Goal: Task Accomplishment & Management: Complete application form

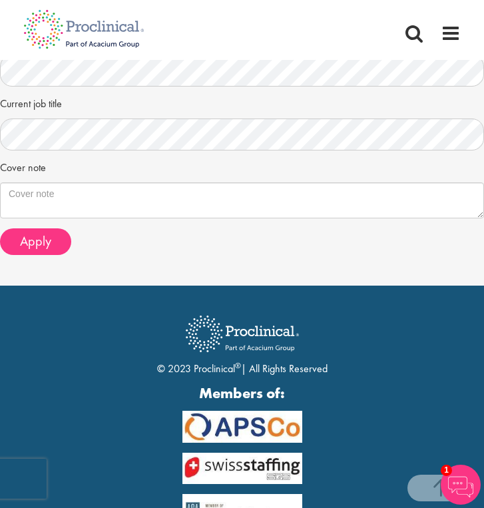
scroll to position [470, 0]
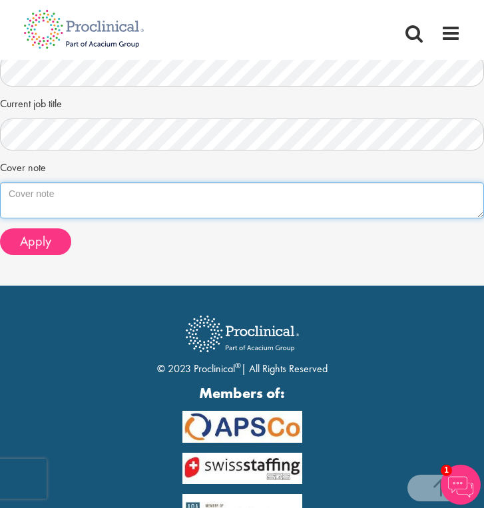
click at [285, 204] on textarea "Cover note" at bounding box center [242, 200] width 484 height 36
paste textarea "I am submitting my application for the position of Biotechnologist. With a dive…"
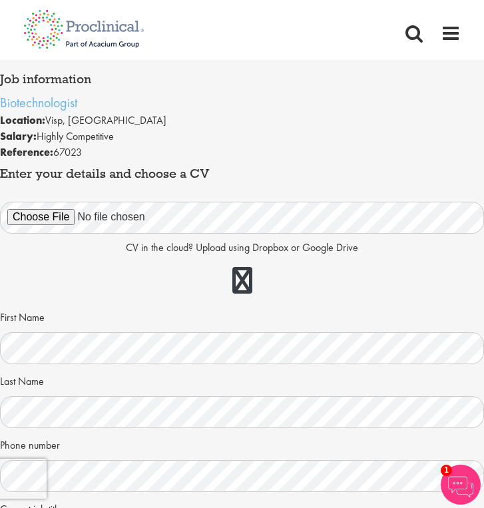
scroll to position [41, 0]
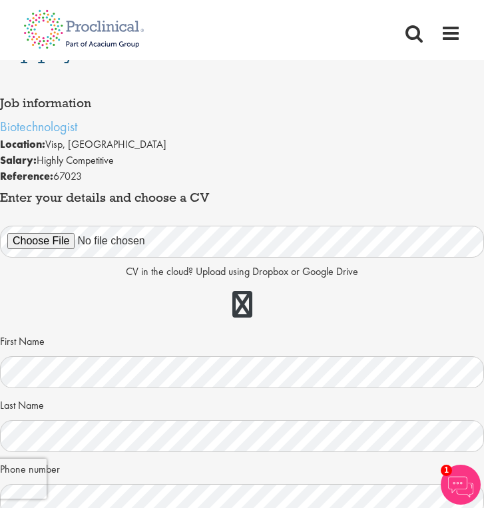
type textarea "I am submitting my application for the position of Biotechnologist. With a dive…"
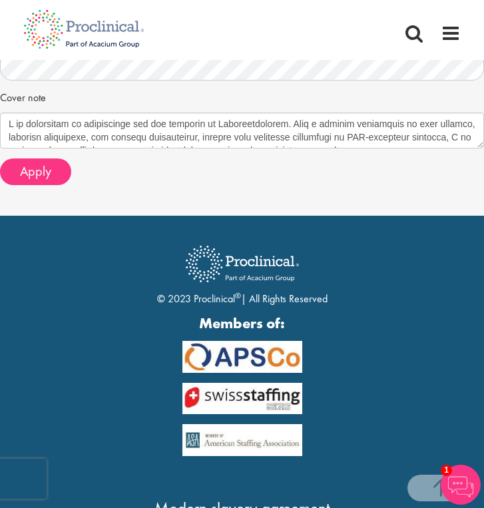
scroll to position [579, 0]
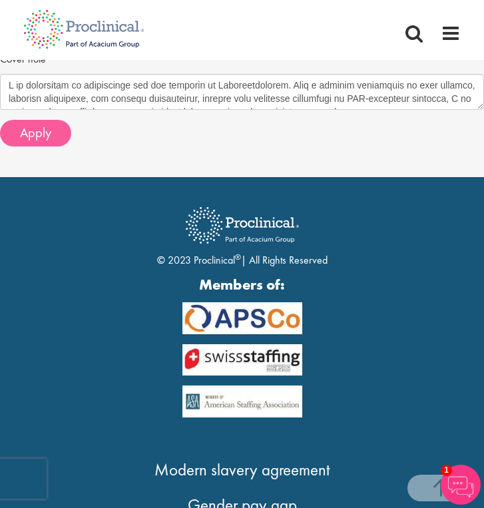
click at [35, 124] on span "Apply" at bounding box center [35, 132] width 31 height 17
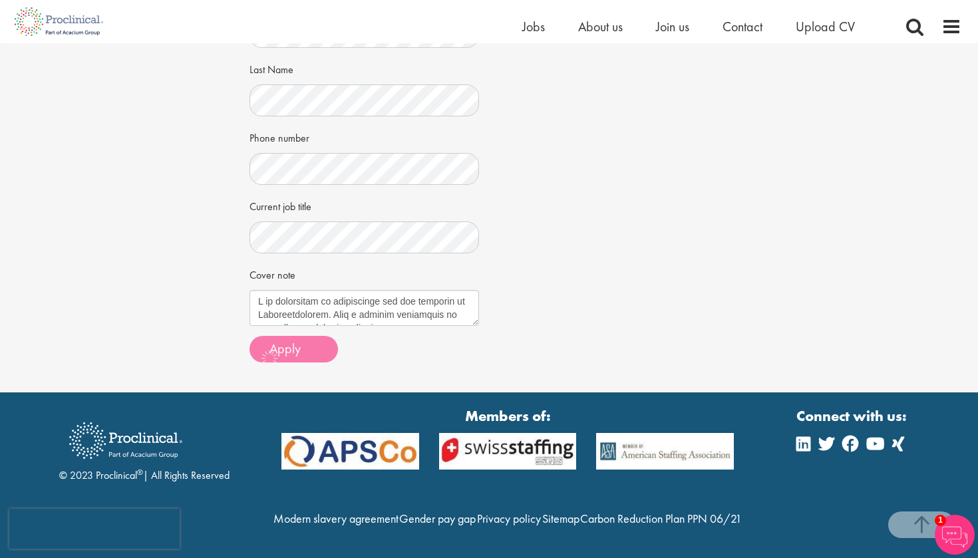
scroll to position [313, 0]
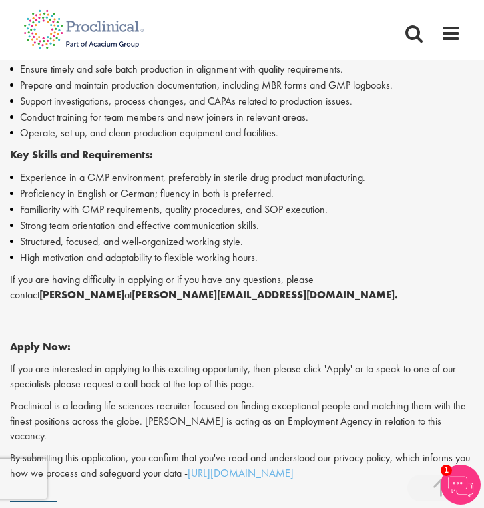
scroll to position [592, 0]
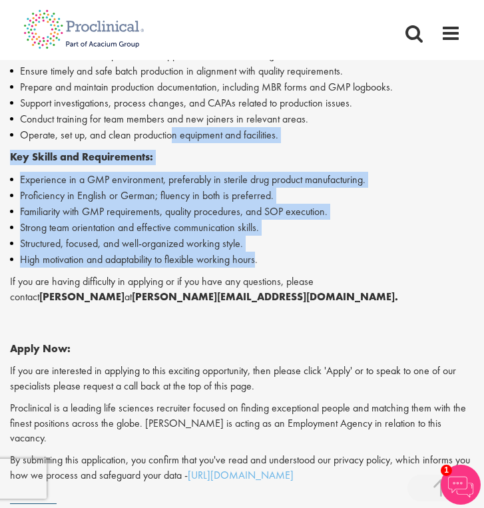
drag, startPoint x: 260, startPoint y: 264, endPoint x: 164, endPoint y: 135, distance: 160.7
click at [170, 135] on div "Proclinical is hiring a Biotech professional for a 12-month contract with our c…" at bounding box center [242, 186] width 464 height 594
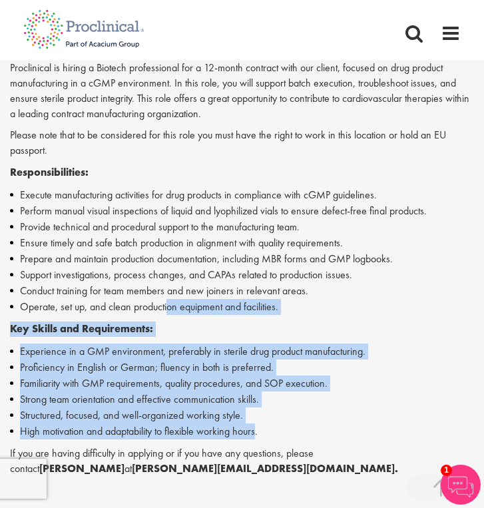
scroll to position [422, 0]
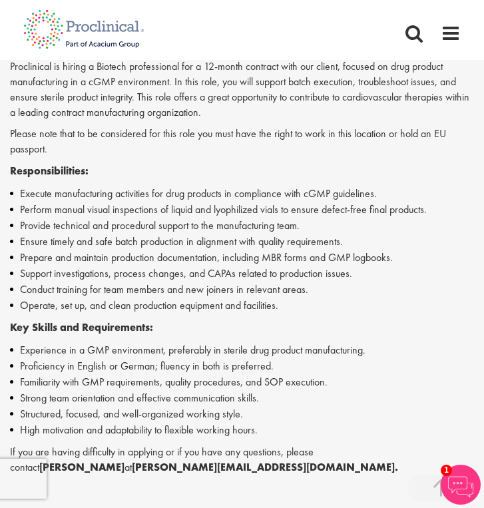
click at [150, 190] on div "Proclinical is hiring a Biotech professional for a 12-month contract with our c…" at bounding box center [242, 356] width 464 height 594
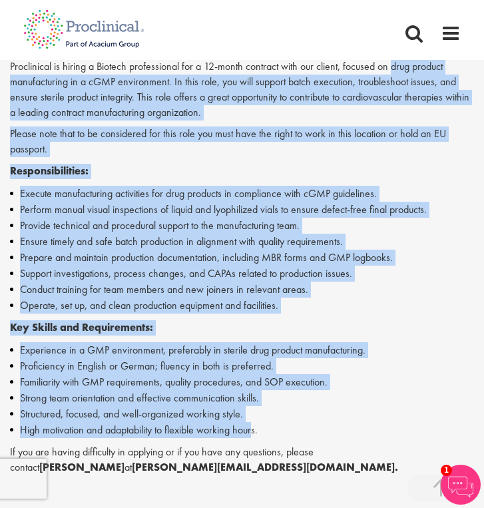
drag, startPoint x: 256, startPoint y: 437, endPoint x: 393, endPoint y: 82, distance: 380.6
click at [393, 82] on div "Proclinical is hiring a Biotech professional for a 12-month contract with our c…" at bounding box center [242, 356] width 464 height 594
copy div "drug product manufacturing in a cGMP environment. In this role, you will suppor…"
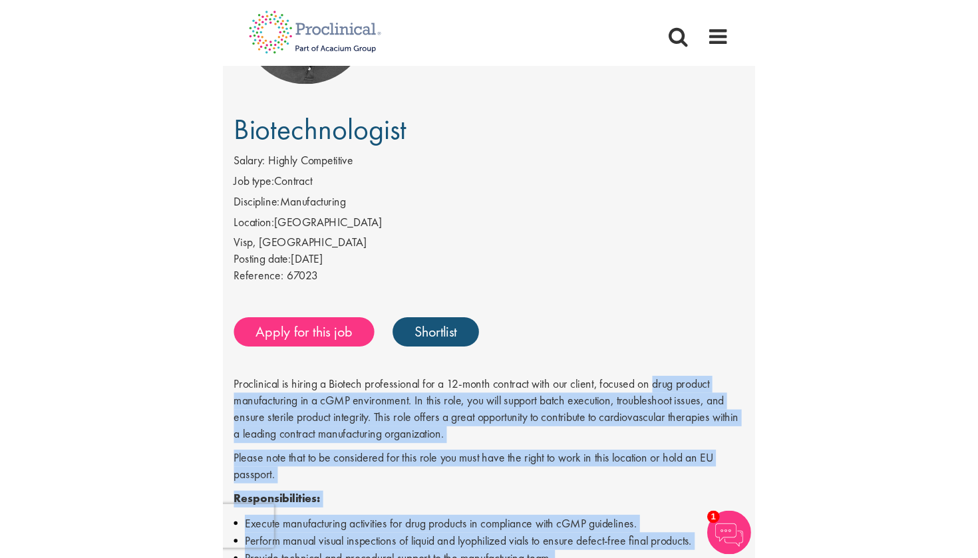
scroll to position [136, 0]
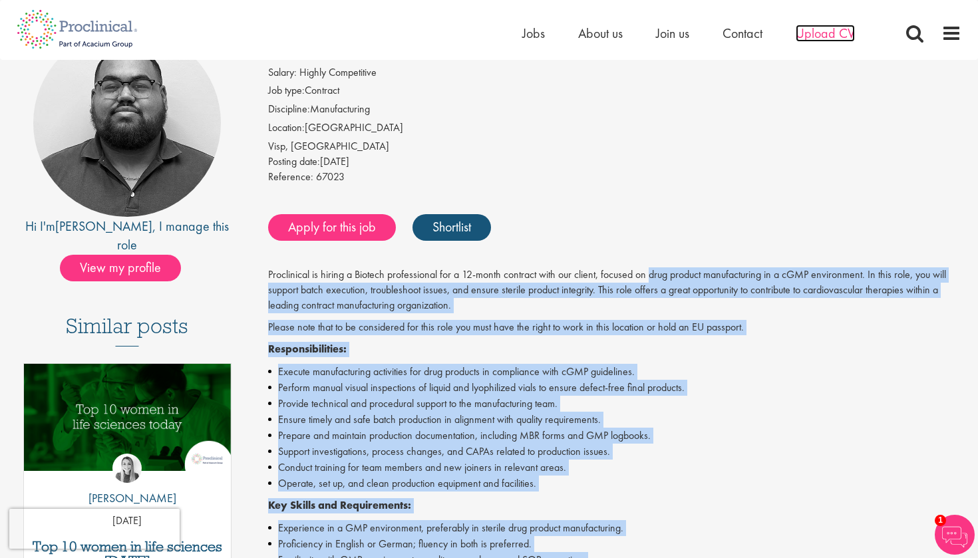
click at [483, 35] on span "Upload CV" at bounding box center [825, 33] width 59 height 17
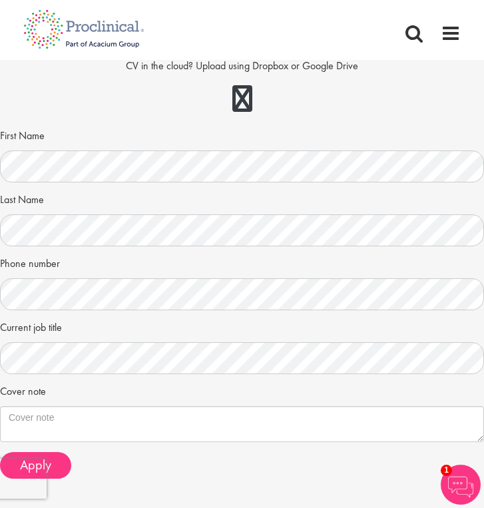
scroll to position [183, 0]
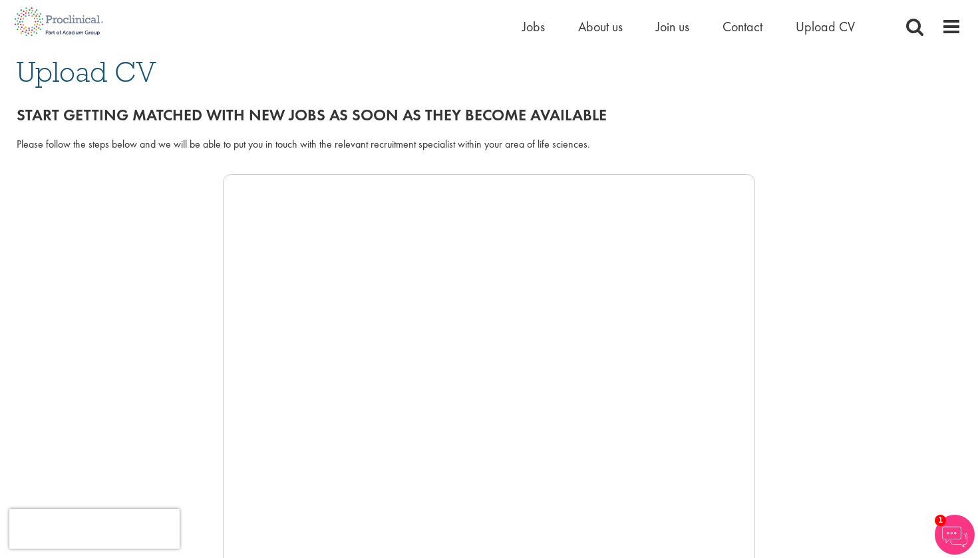
scroll to position [100, 0]
click at [536, 29] on span "Jobs" at bounding box center [533, 26] width 23 height 17
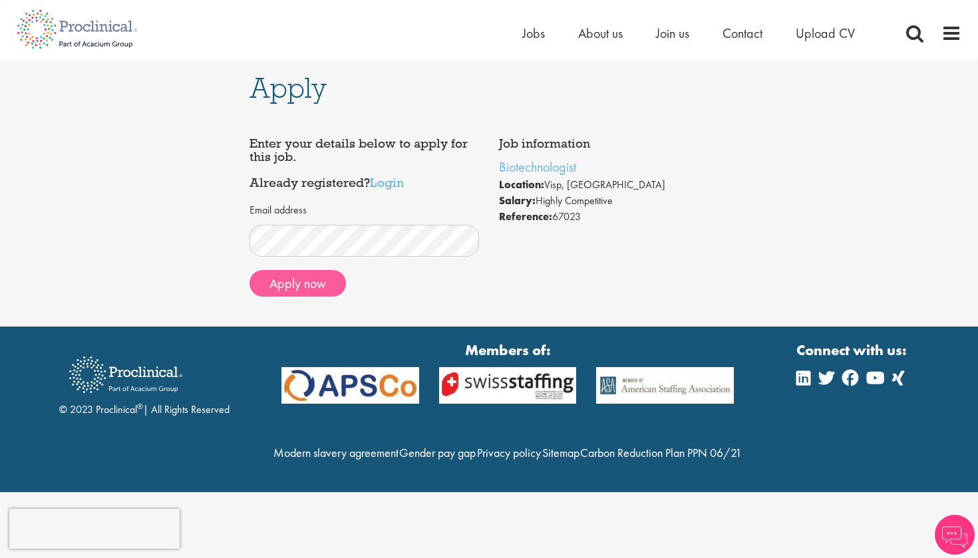
click at [324, 281] on button "Apply now" at bounding box center [298, 283] width 96 height 27
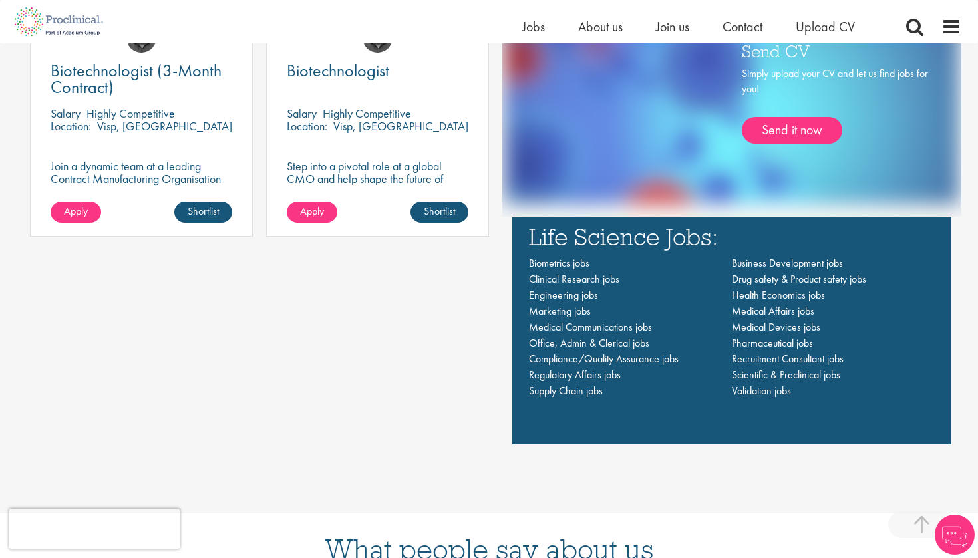
scroll to position [918, 0]
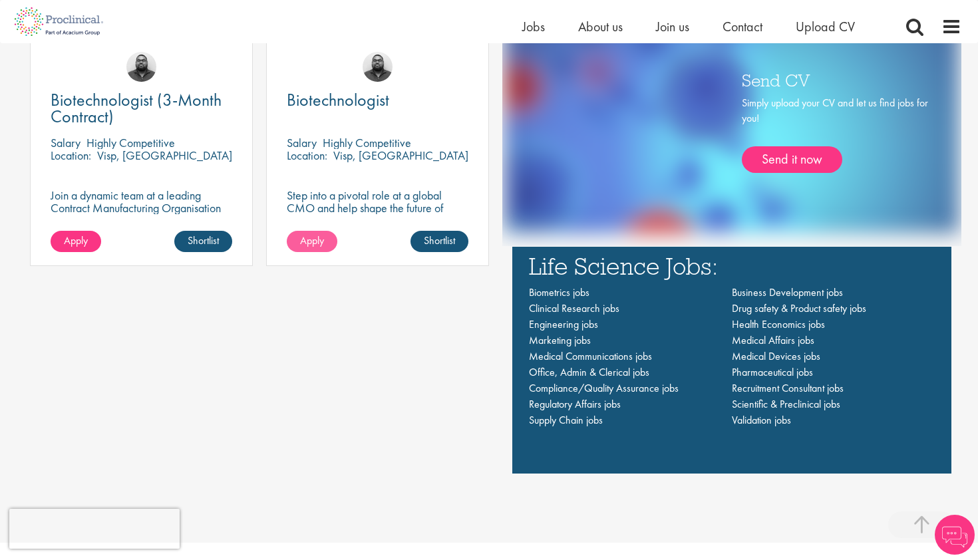
click at [329, 240] on link "Apply" at bounding box center [312, 241] width 51 height 21
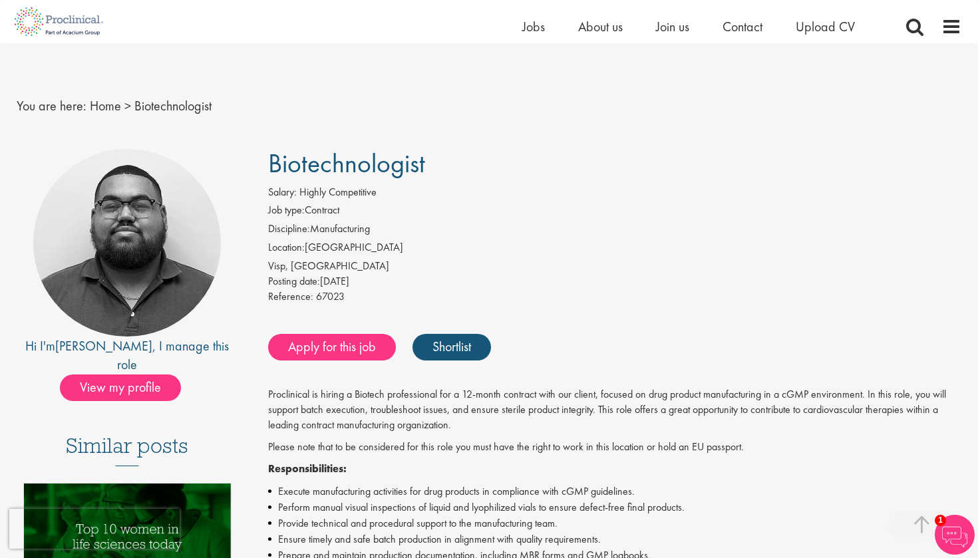
scroll to position [688, 0]
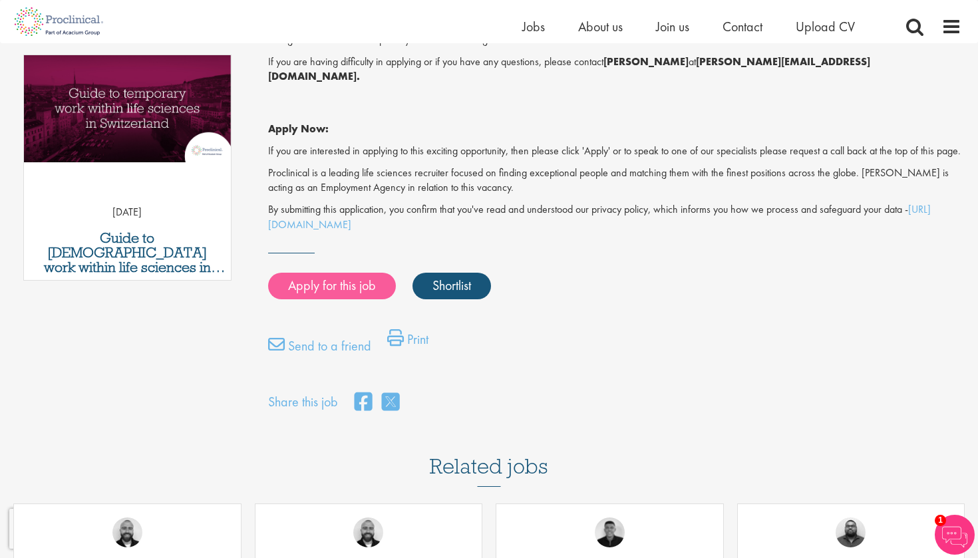
click at [343, 273] on link "Apply for this job" at bounding box center [332, 286] width 128 height 27
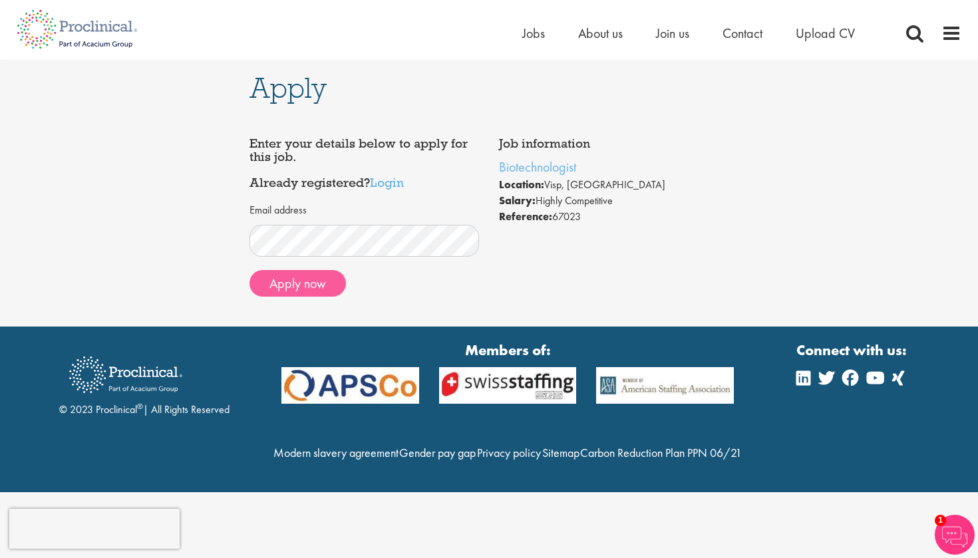
click at [314, 289] on button "Apply now" at bounding box center [298, 283] width 96 height 27
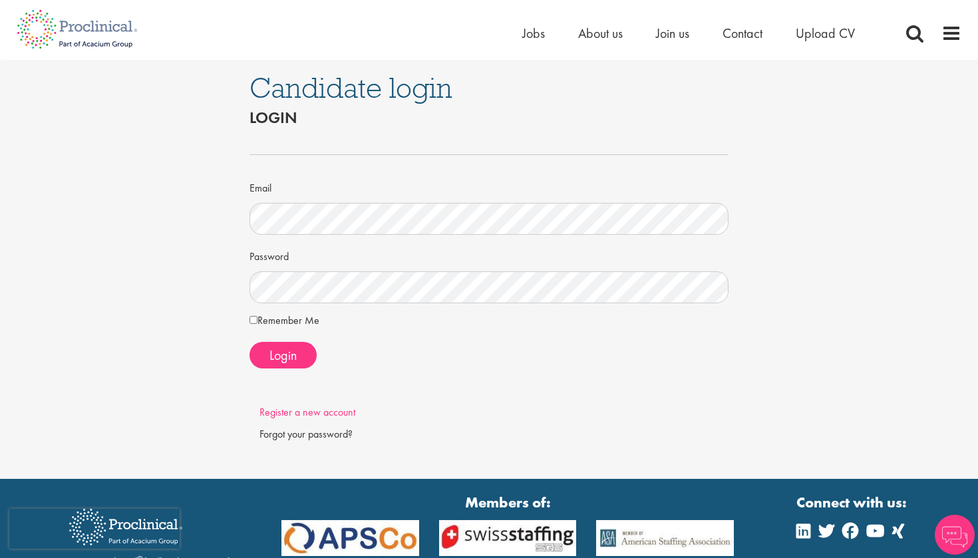
click at [295, 411] on link "Register a new account" at bounding box center [307, 412] width 96 height 14
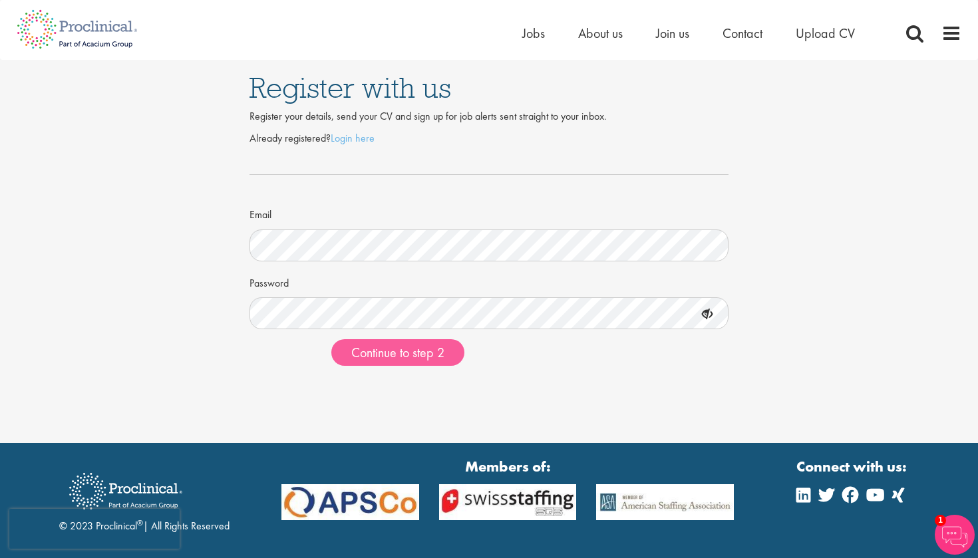
click at [403, 346] on span "Continue to step 2" at bounding box center [397, 352] width 93 height 17
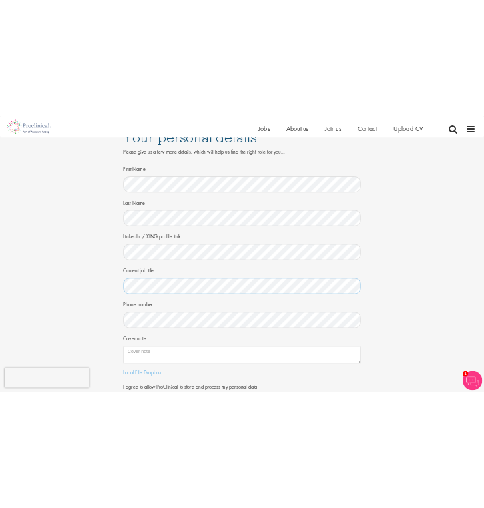
scroll to position [29, 0]
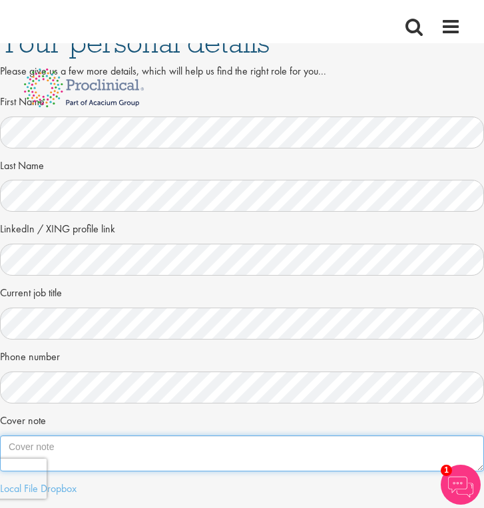
click at [99, 450] on textarea "Cover note" at bounding box center [242, 453] width 484 height 36
paste textarea "I am submitting my application for the position of Biotechnologist. With a dive…"
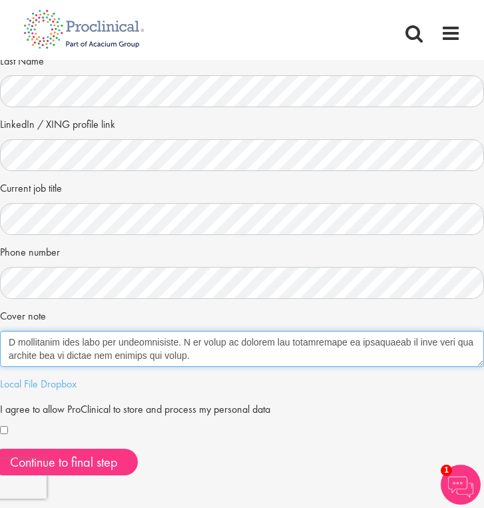
scroll to position [156, 0]
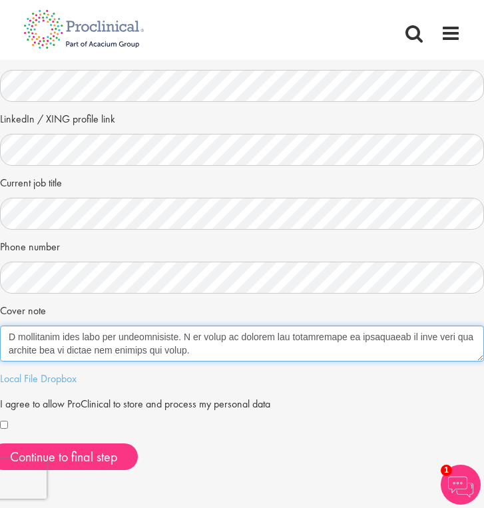
click at [220, 339] on textarea "Cover note" at bounding box center [242, 343] width 484 height 36
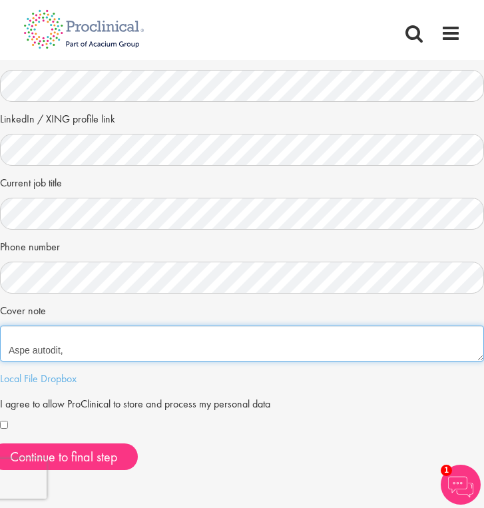
scroll to position [420, 0]
type textarea "I am submitting my application for the position of Biotechnologist. With a dive…"
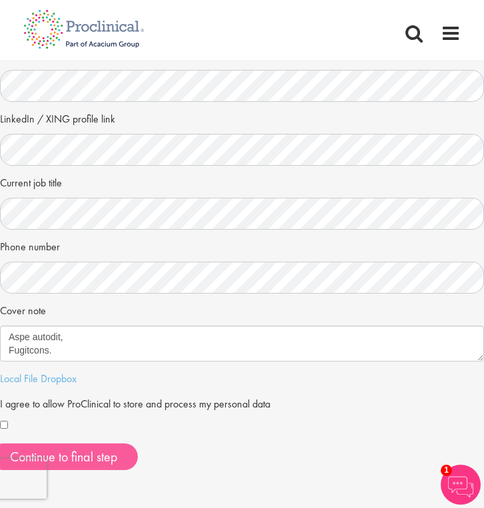
click at [52, 449] on button "Continue to final step" at bounding box center [64, 456] width 148 height 27
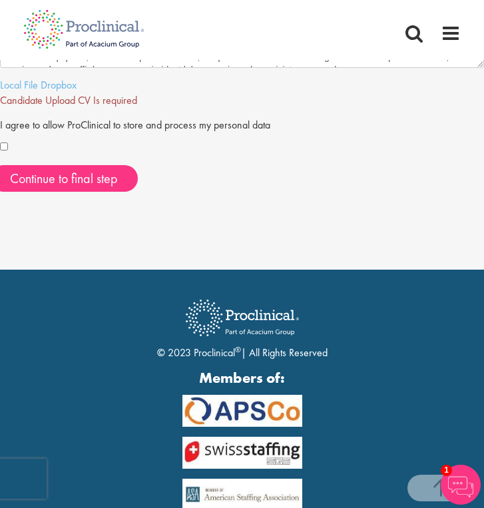
scroll to position [448, 0]
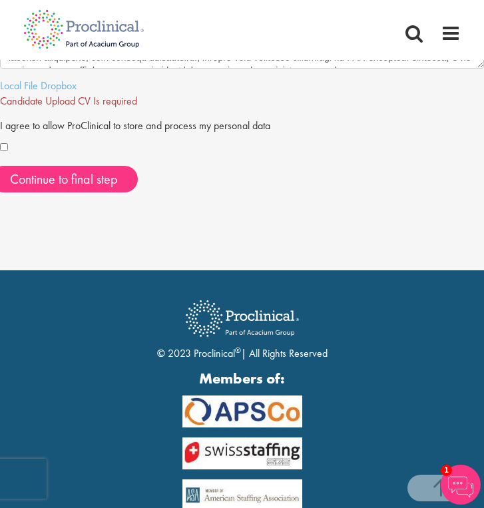
click at [62, 81] on img at bounding box center [83, 88] width 141 height 59
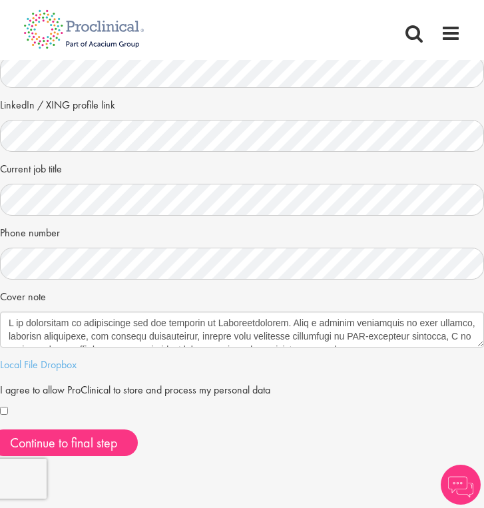
scroll to position [177, 0]
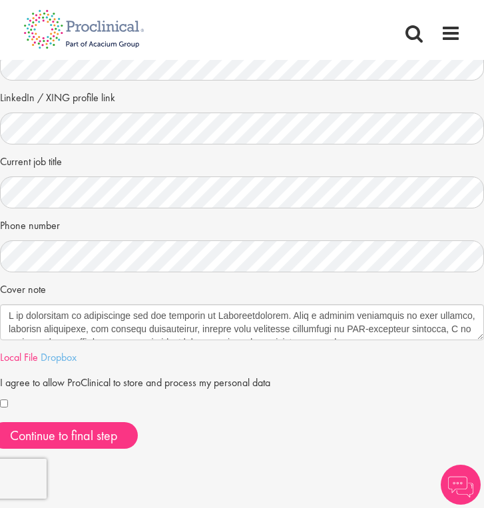
click at [27, 355] on link "Local File" at bounding box center [19, 357] width 38 height 14
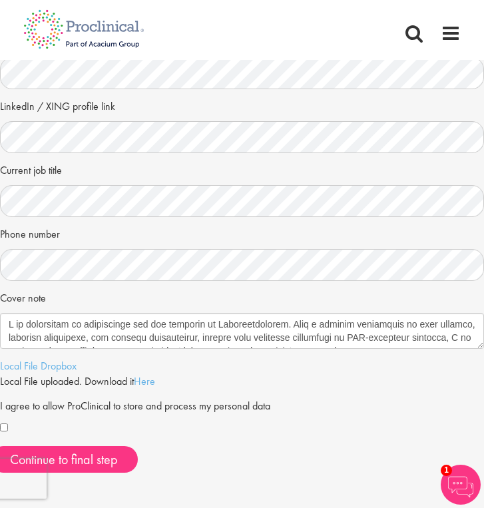
scroll to position [163, 0]
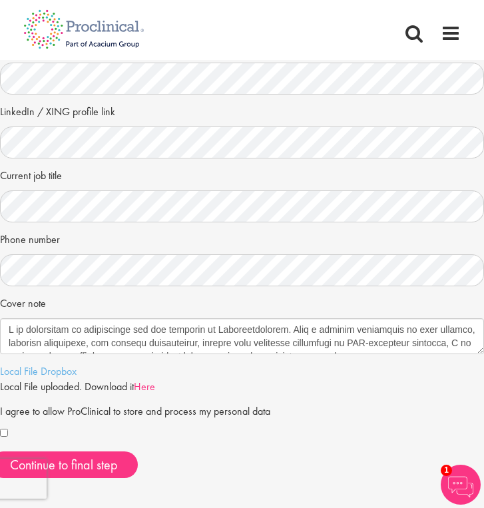
click at [150, 383] on link "Here" at bounding box center [144, 386] width 21 height 14
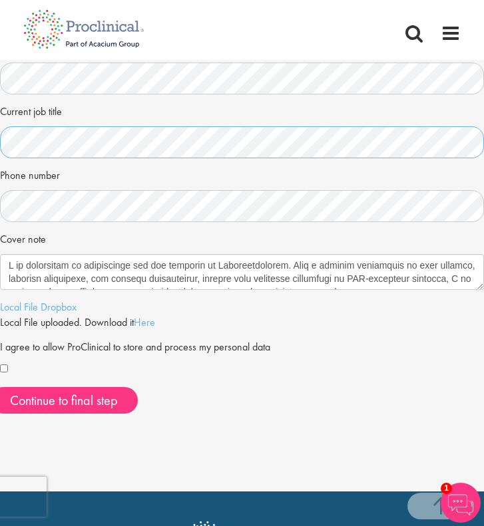
scroll to position [216, 0]
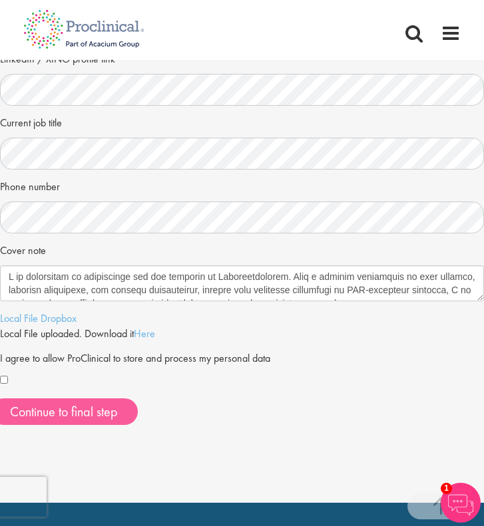
click at [49, 412] on button "Continue to final step" at bounding box center [64, 412] width 148 height 27
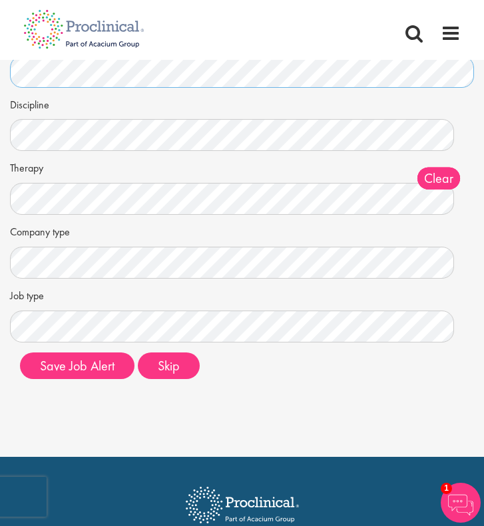
scroll to position [107, 0]
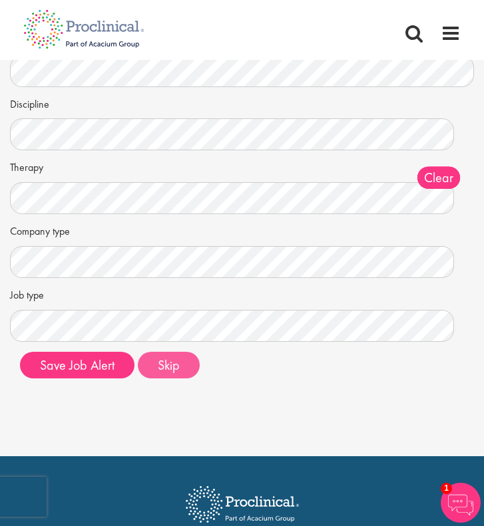
click at [157, 367] on button "Skip" at bounding box center [169, 365] width 62 height 27
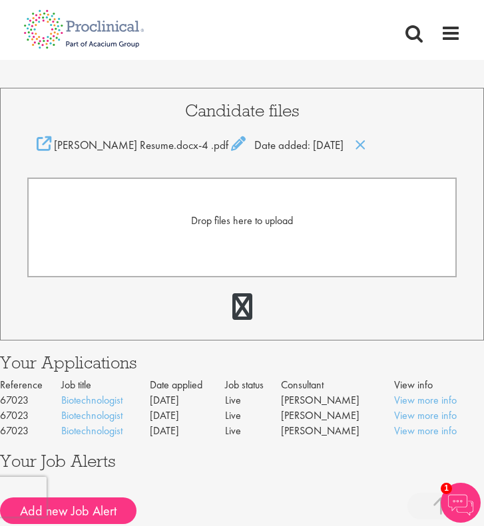
scroll to position [517, 0]
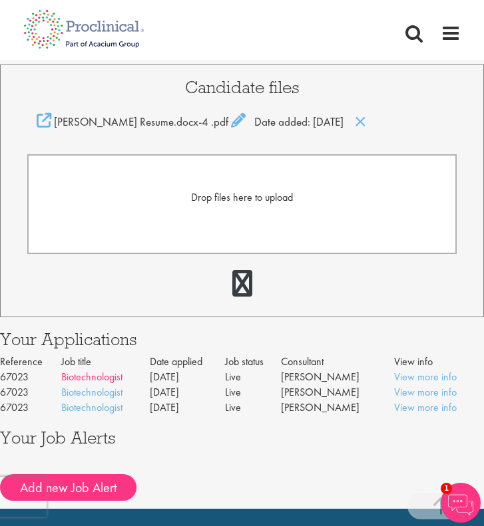
click at [73, 374] on link "Biotechnologist" at bounding box center [91, 377] width 61 height 14
